Goal: Communication & Community: Answer question/provide support

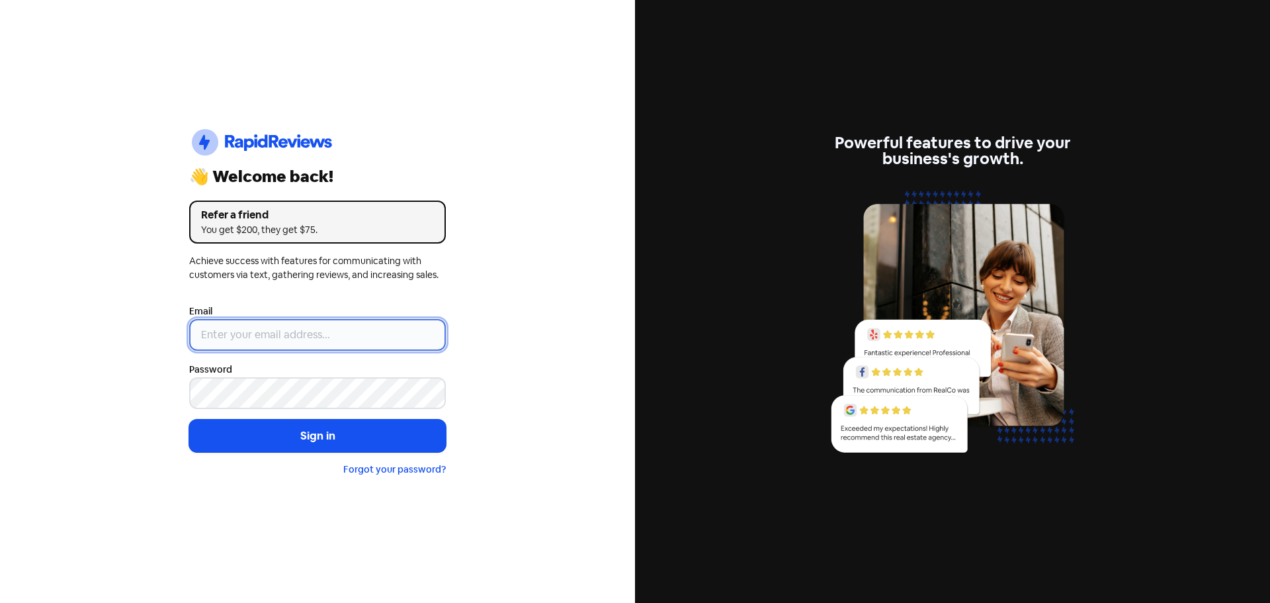
click at [253, 337] on input "email" at bounding box center [317, 335] width 257 height 32
type input "[EMAIL_ADDRESS][DOMAIN_NAME]"
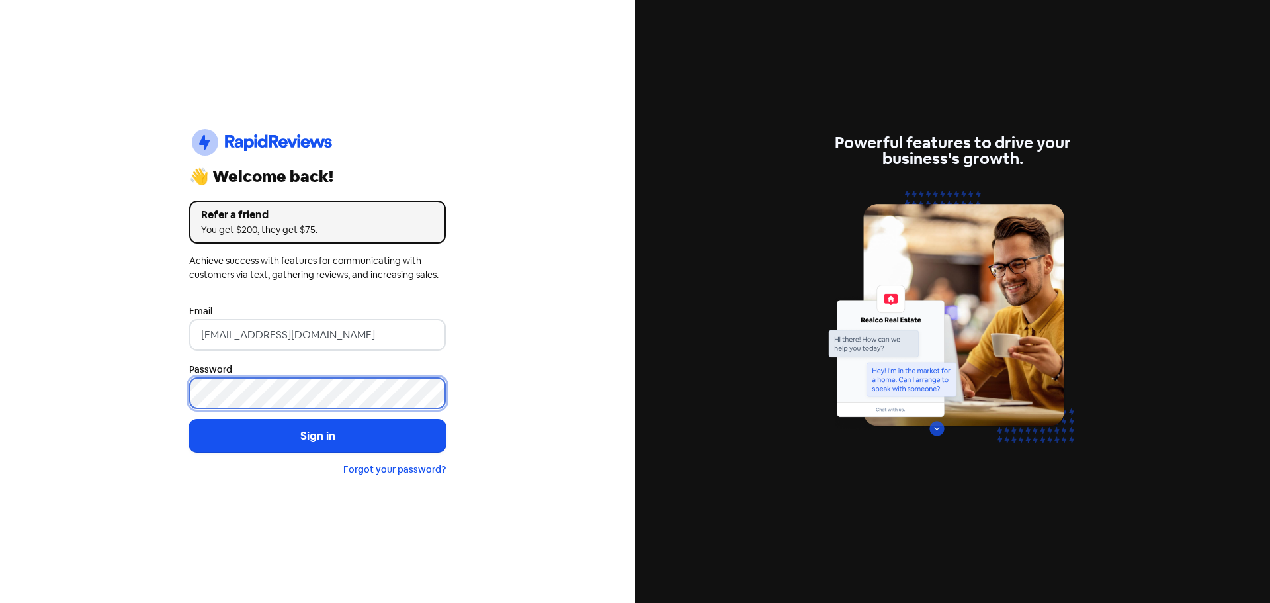
click at [189, 419] on button "Sign in" at bounding box center [317, 435] width 257 height 33
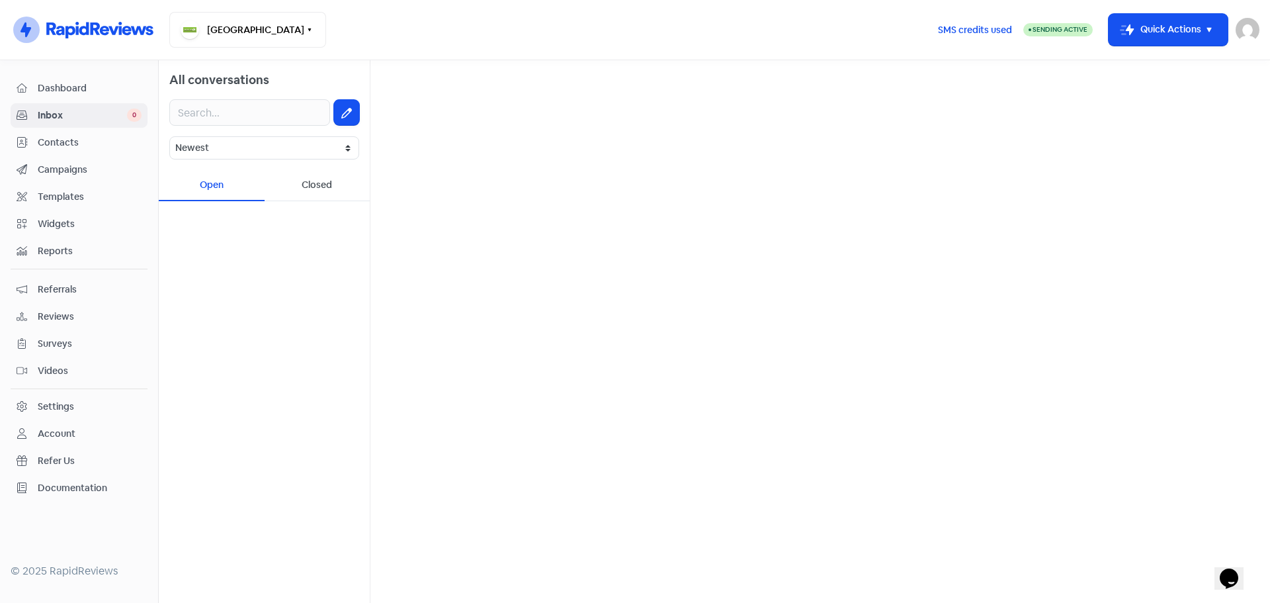
click at [52, 286] on span "Referrals" at bounding box center [90, 289] width 104 height 14
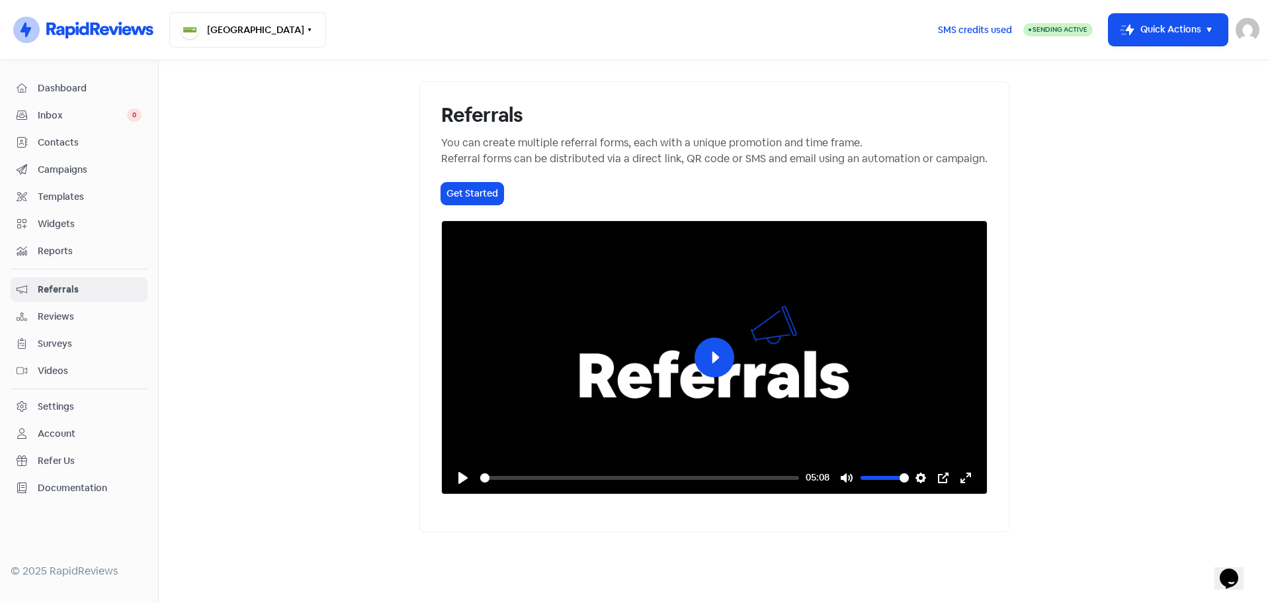
click at [63, 111] on span "Inbox" at bounding box center [82, 115] width 89 height 14
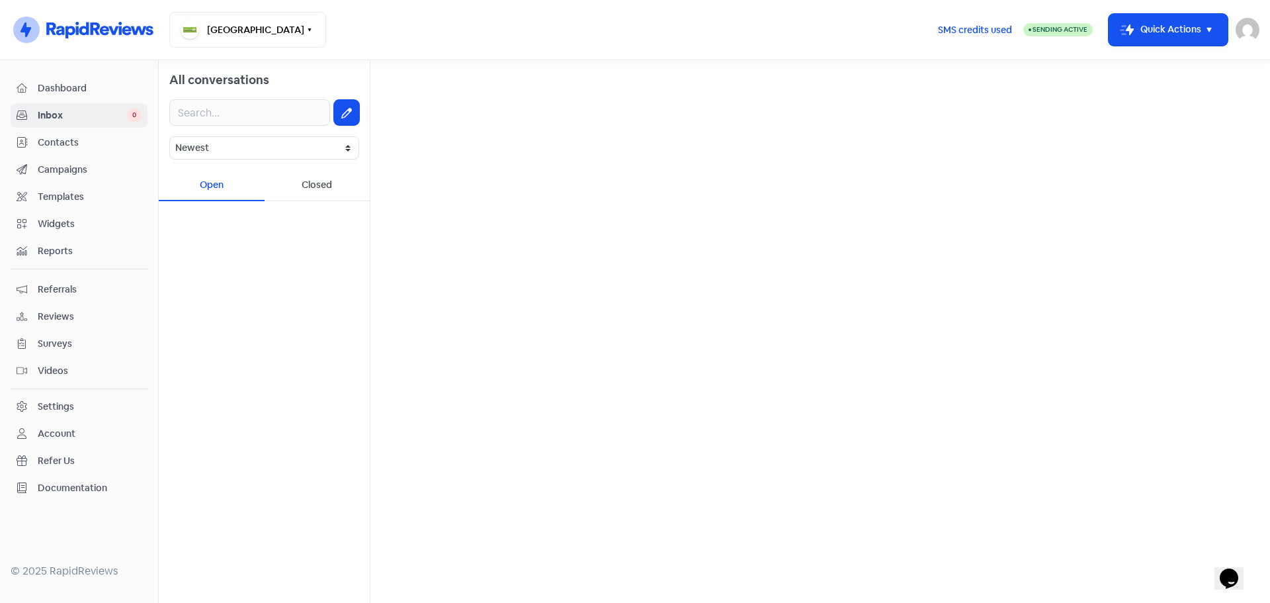
click at [55, 315] on span "Reviews" at bounding box center [90, 317] width 104 height 14
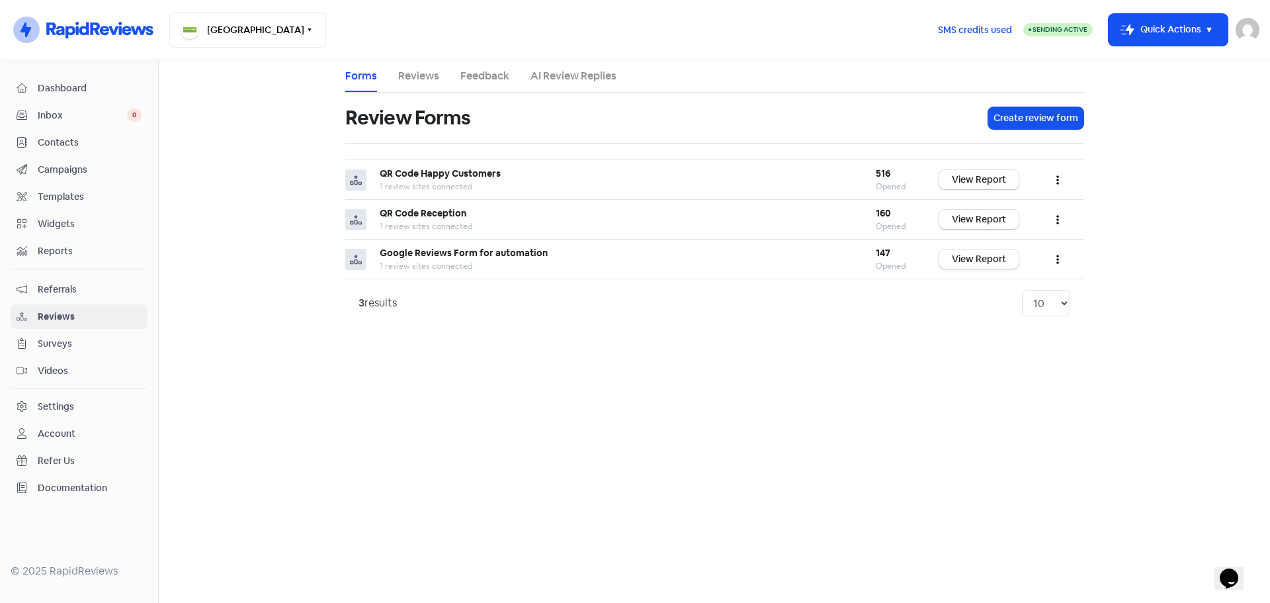
drag, startPoint x: 424, startPoint y: 73, endPoint x: 457, endPoint y: 95, distance: 40.0
click at [423, 73] on link "Reviews" at bounding box center [418, 76] width 41 height 16
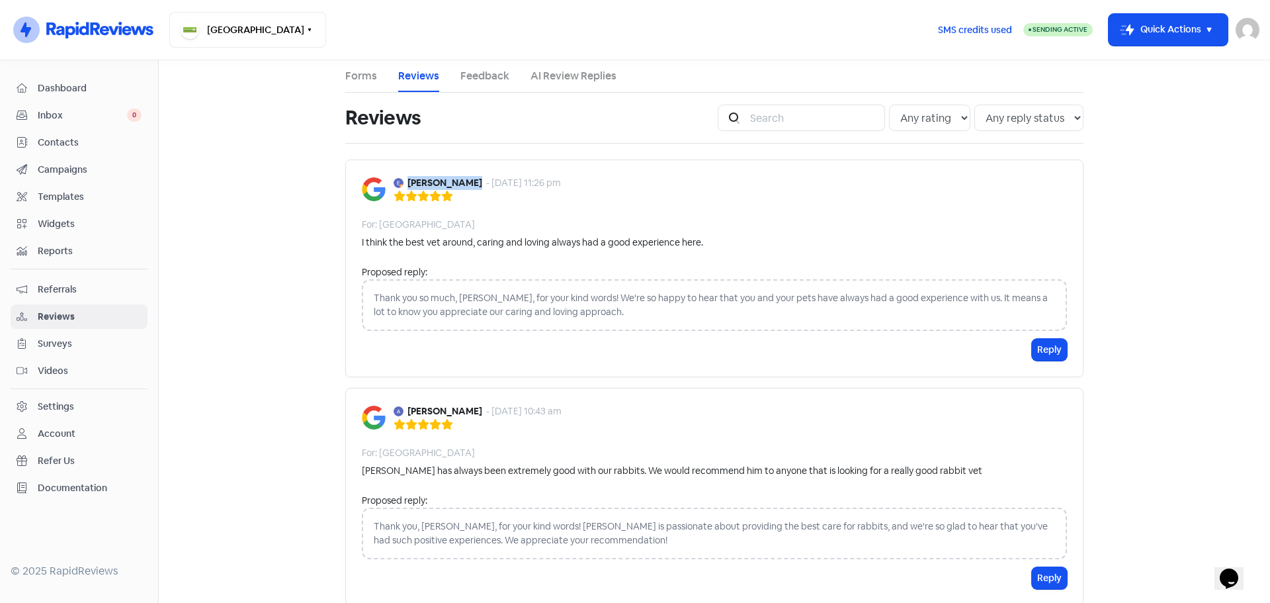
drag, startPoint x: 461, startPoint y: 177, endPoint x: 404, endPoint y: 188, distance: 58.0
click at [407, 188] on b "[PERSON_NAME]" at bounding box center [444, 183] width 75 height 14
copy b "[PERSON_NAME]"
click at [575, 311] on div "Thank you so much, [PERSON_NAME], for your kind words! We're so happy to hear t…" at bounding box center [714, 305] width 705 height 52
click at [573, 312] on div "Thank you so much, [PERSON_NAME], for your kind words! We're so happy to hear t…" at bounding box center [714, 305] width 705 height 52
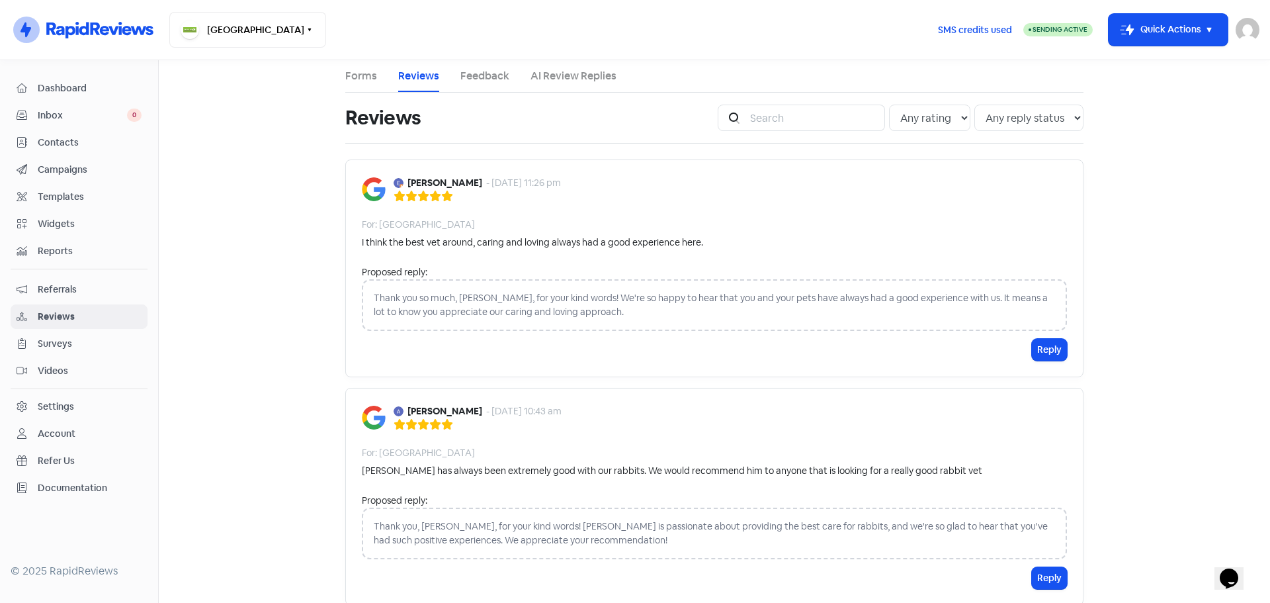
click at [565, 317] on div "Thank you so much, [PERSON_NAME], for your kind words! We're so happy to hear t…" at bounding box center [714, 305] width 705 height 52
click at [571, 313] on div "Thank you so much, [PERSON_NAME], for your kind words! We're so happy to hear t…" at bounding box center [714, 305] width 705 height 52
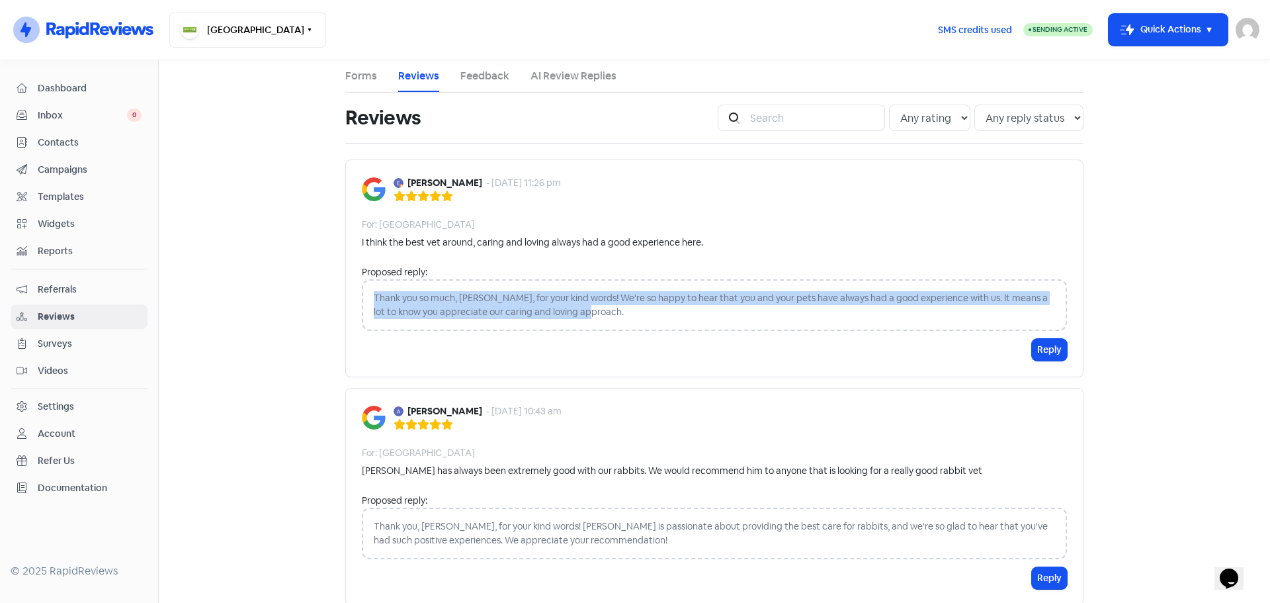
drag, startPoint x: 571, startPoint y: 313, endPoint x: 353, endPoint y: 293, distance: 218.5
click at [353, 293] on div "[PERSON_NAME] - [DATE] 11:26 pm For: [GEOGRAPHIC_DATA] I think the best vet aro…" at bounding box center [714, 268] width 738 height 218
copy div "Thank you so much, [PERSON_NAME], for your kind words! We're so happy to hear t…"
click at [1058, 348] on button "Reply" at bounding box center [1049, 350] width 35 height 22
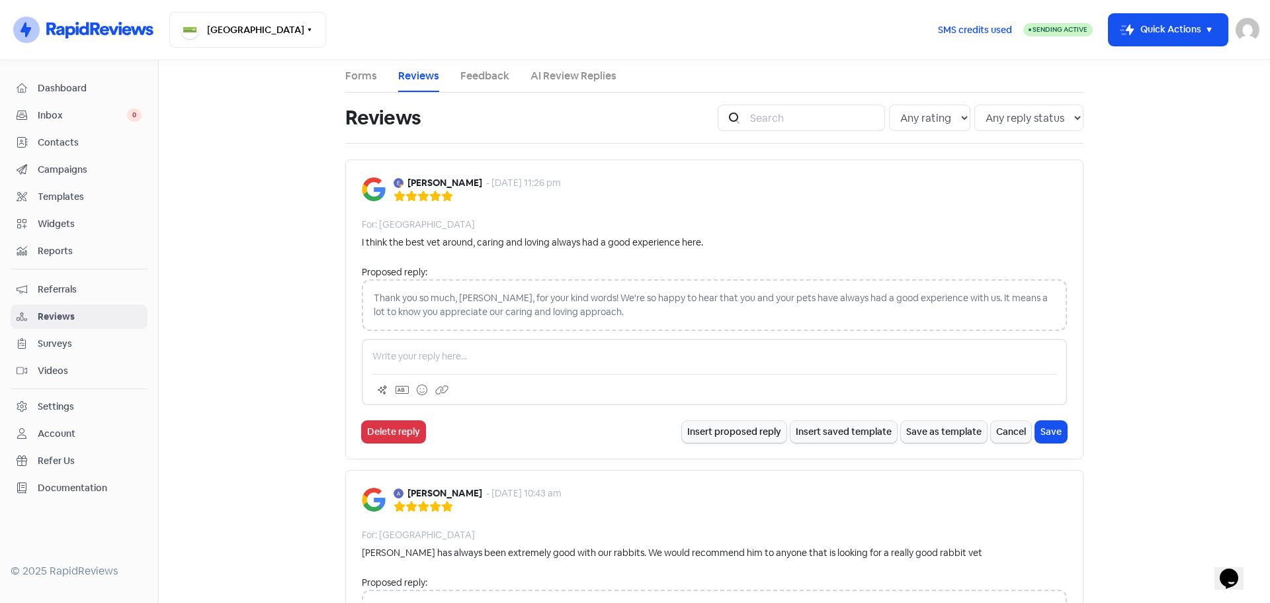
click at [422, 351] on p at bounding box center [714, 356] width 684 height 14
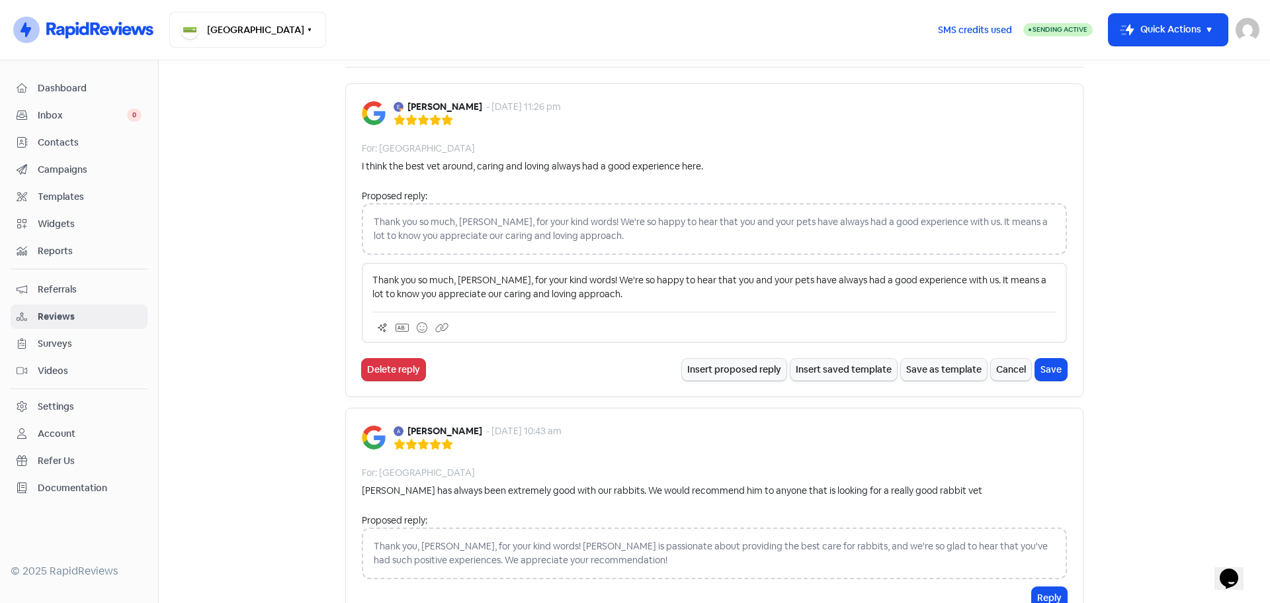
scroll to position [66, 0]
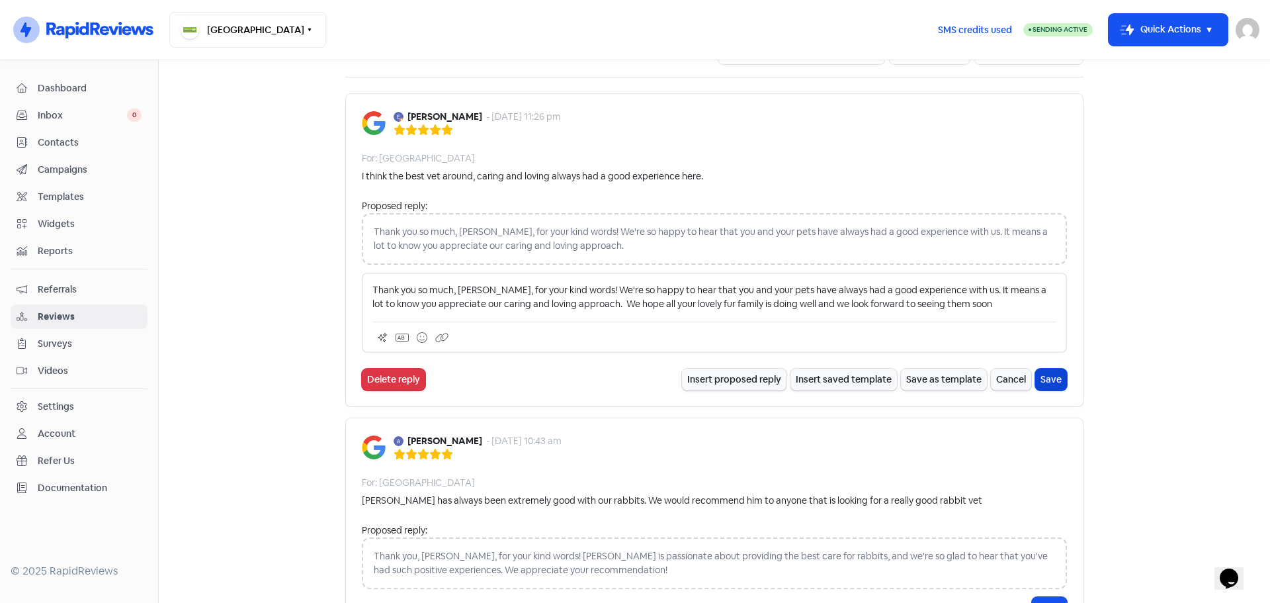
click at [1050, 381] on button "Save" at bounding box center [1051, 379] width 32 height 22
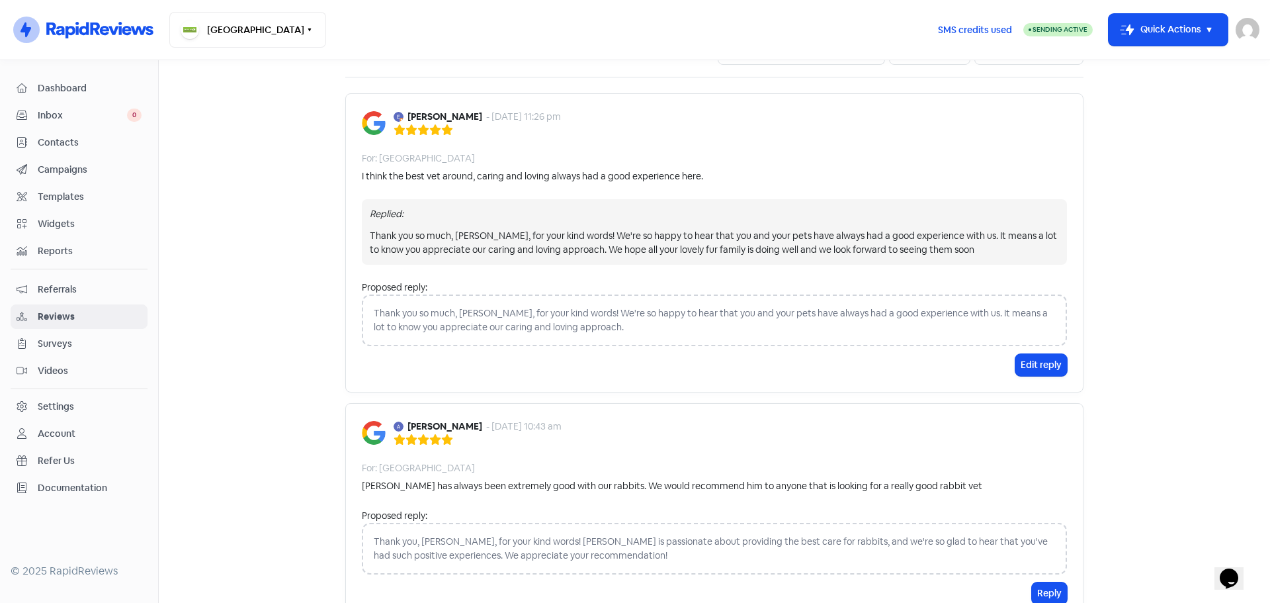
click at [602, 328] on div "Thank you so much, [PERSON_NAME], for your kind words! We're so happy to hear t…" at bounding box center [714, 320] width 705 height 52
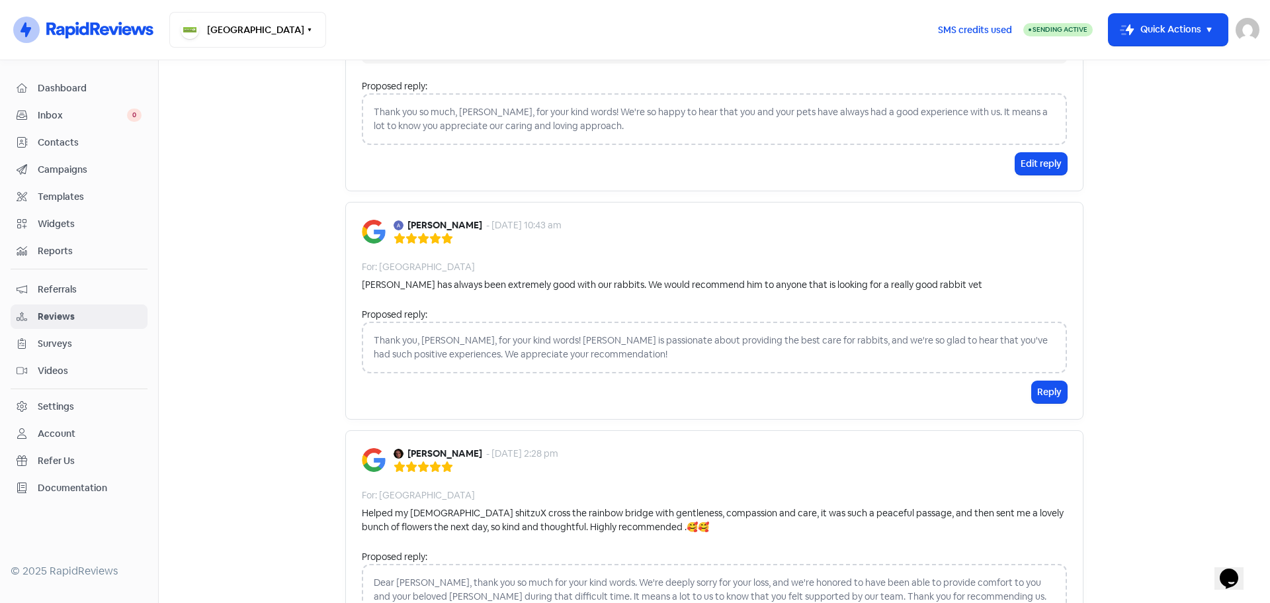
scroll to position [331, 0]
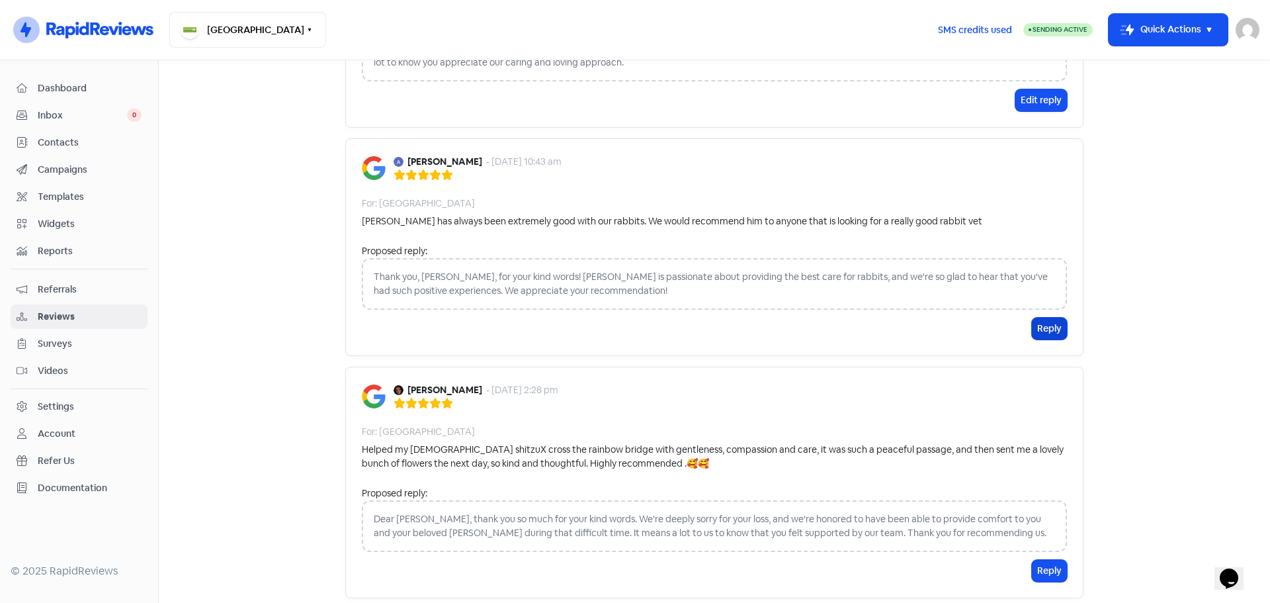
click at [1040, 330] on button "Reply" at bounding box center [1049, 328] width 35 height 22
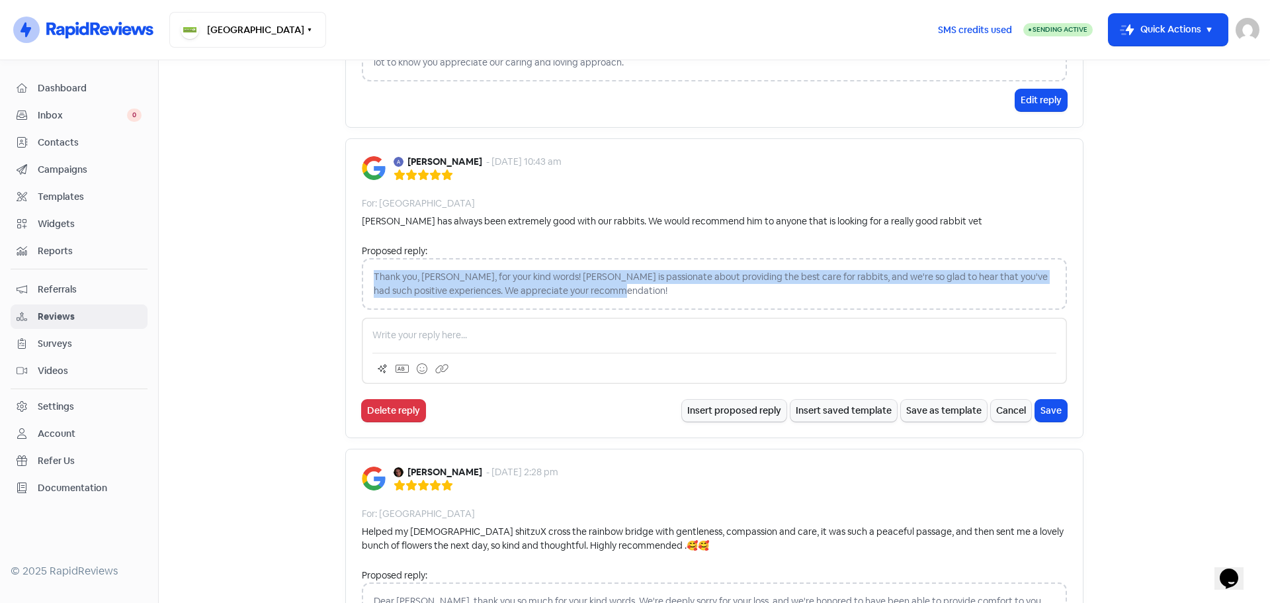
drag, startPoint x: 607, startPoint y: 296, endPoint x: 357, endPoint y: 278, distance: 250.7
click at [362, 278] on div "Thank you, [PERSON_NAME], for your kind words! [PERSON_NAME] is passionate abou…" at bounding box center [714, 284] width 705 height 52
copy div "Thank you, [PERSON_NAME], for your kind words! [PERSON_NAME] is passionate abou…"
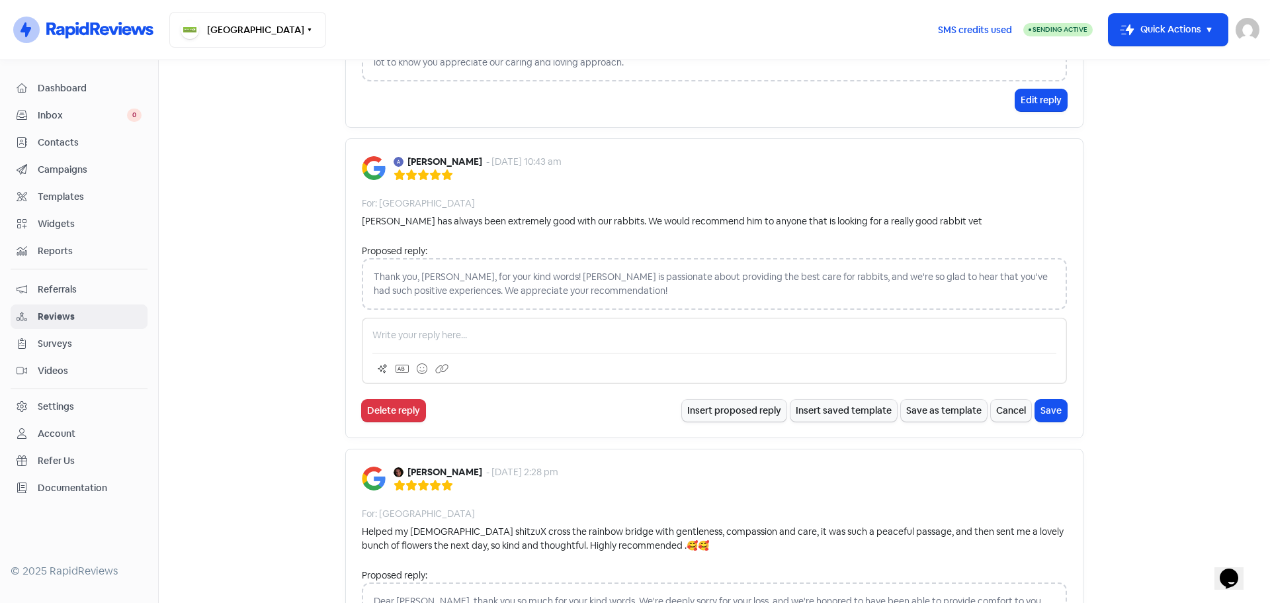
click at [429, 329] on p at bounding box center [714, 335] width 684 height 14
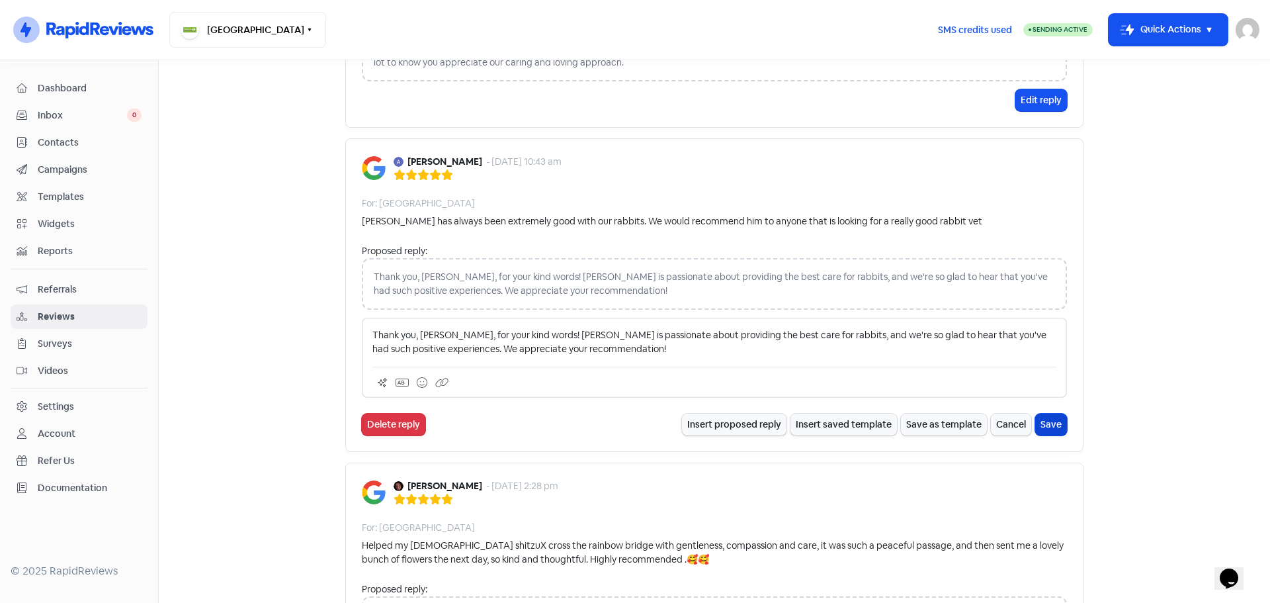
click at [1049, 428] on button "Save" at bounding box center [1051, 424] width 32 height 22
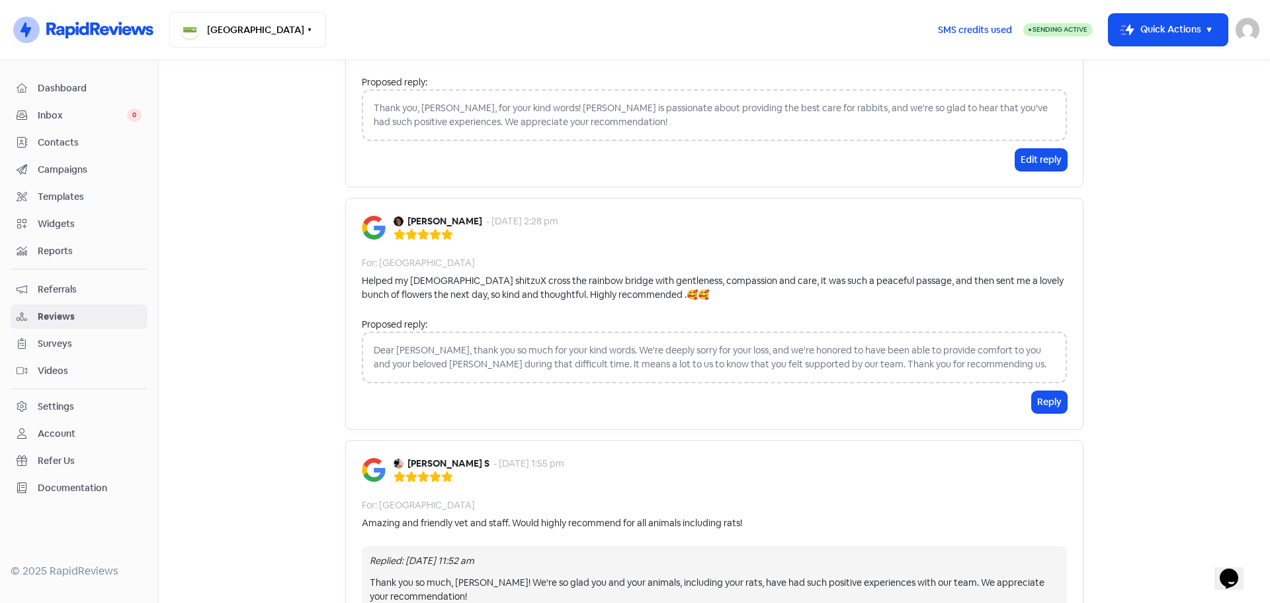
scroll to position [595, 0]
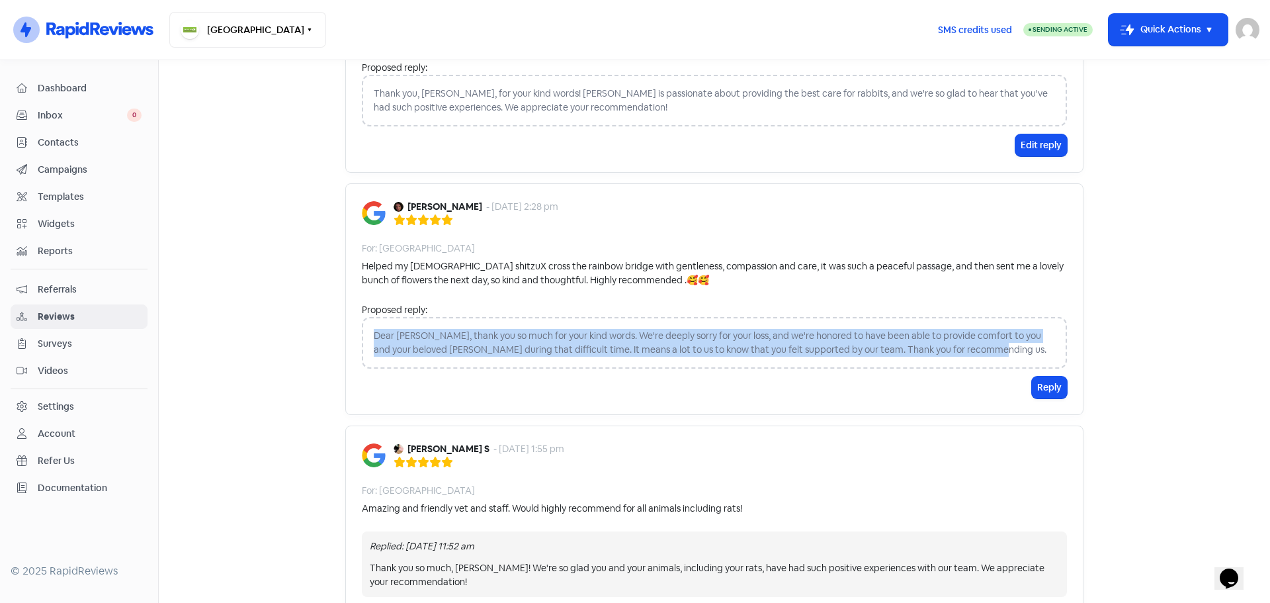
drag, startPoint x: 916, startPoint y: 363, endPoint x: 367, endPoint y: 333, distance: 549.7
click at [367, 333] on div "Dear [PERSON_NAME], thank you so much for your kind words. We're deeply sorry f…" at bounding box center [714, 343] width 705 height 52
copy div "Dear [PERSON_NAME], thank you so much for your kind words. We're deeply sorry f…"
click at [1048, 387] on button "Reply" at bounding box center [1049, 387] width 35 height 22
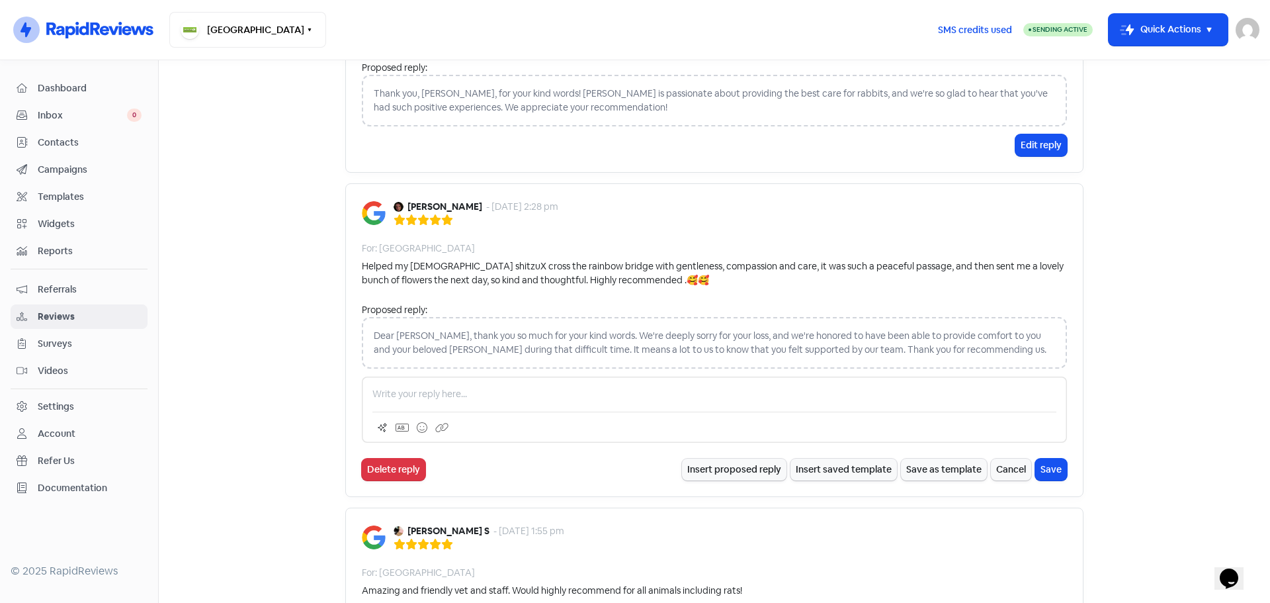
click at [542, 395] on p at bounding box center [714, 394] width 684 height 14
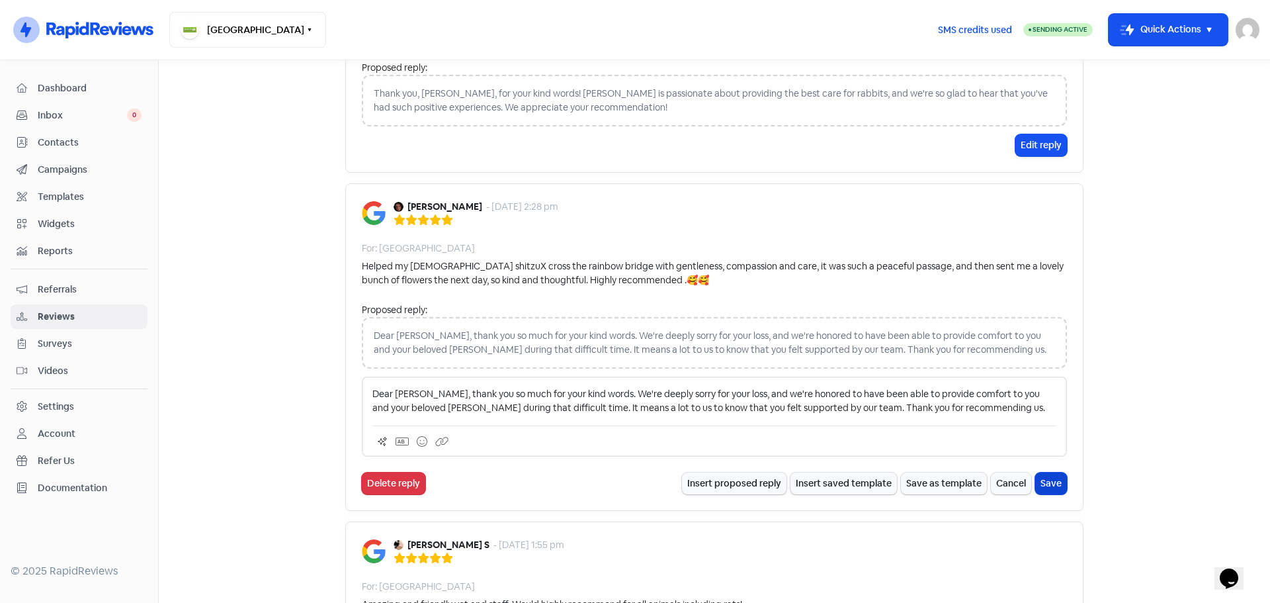
click at [1050, 479] on button "Save" at bounding box center [1051, 483] width 32 height 22
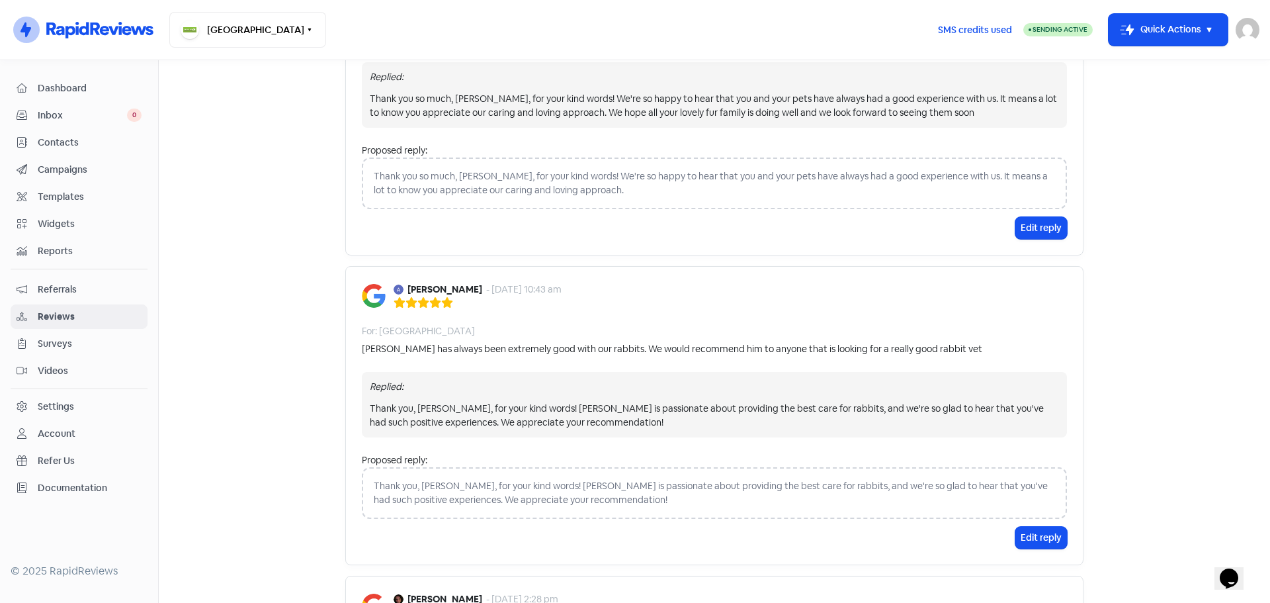
scroll to position [0, 0]
